Goal: Navigation & Orientation: Find specific page/section

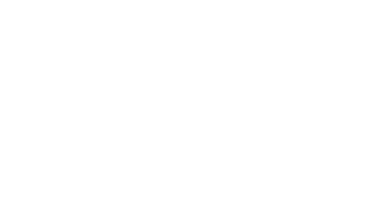
click at [202, 2] on html at bounding box center [185, 1] width 371 height 2
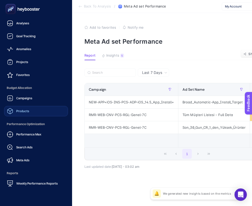
click at [33, 110] on link "Products" at bounding box center [36, 111] width 64 height 10
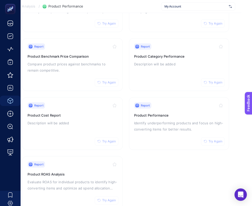
scroll to position [106, 11]
